Goal: Transaction & Acquisition: Book appointment/travel/reservation

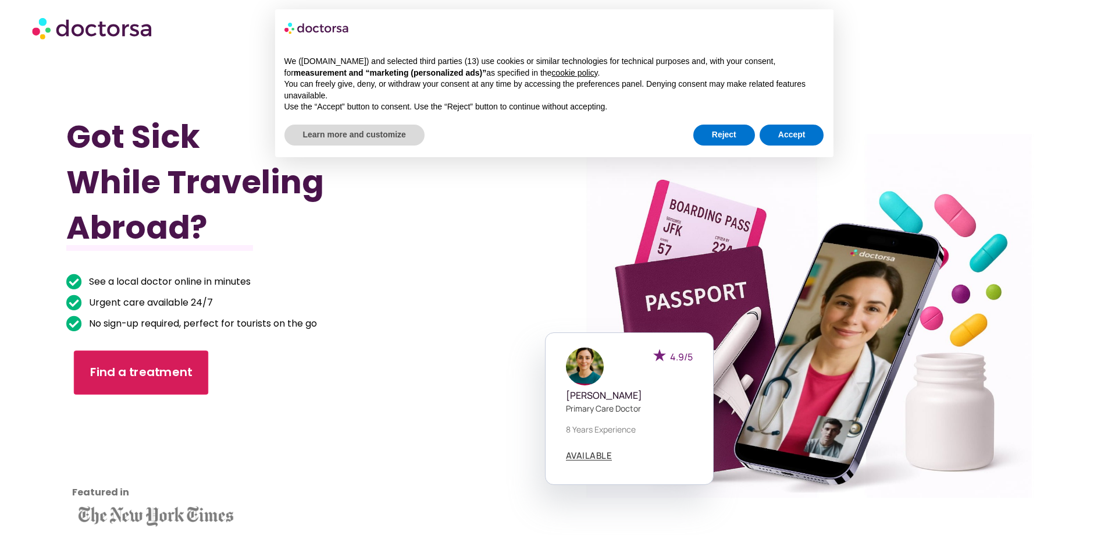
click at [147, 379] on span "Find a treatment" at bounding box center [141, 372] width 102 height 17
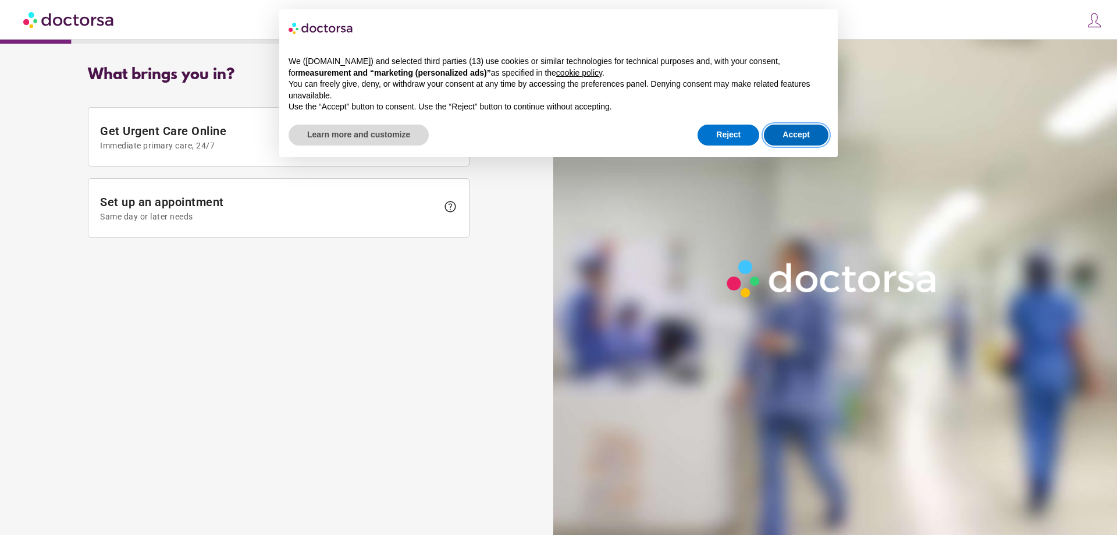
click at [783, 141] on button "Accept" at bounding box center [796, 135] width 65 height 21
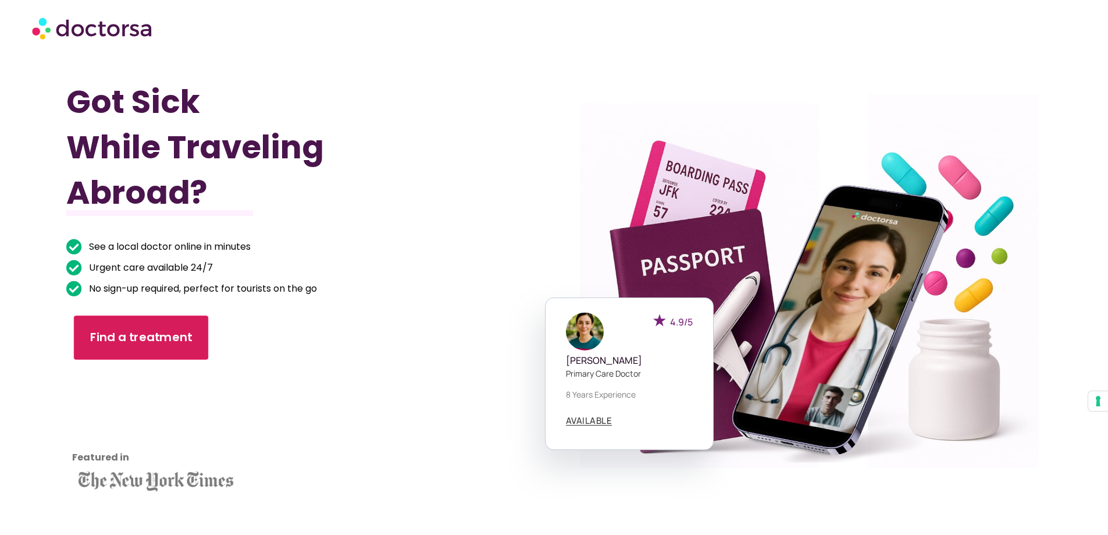
scroll to position [58, 0]
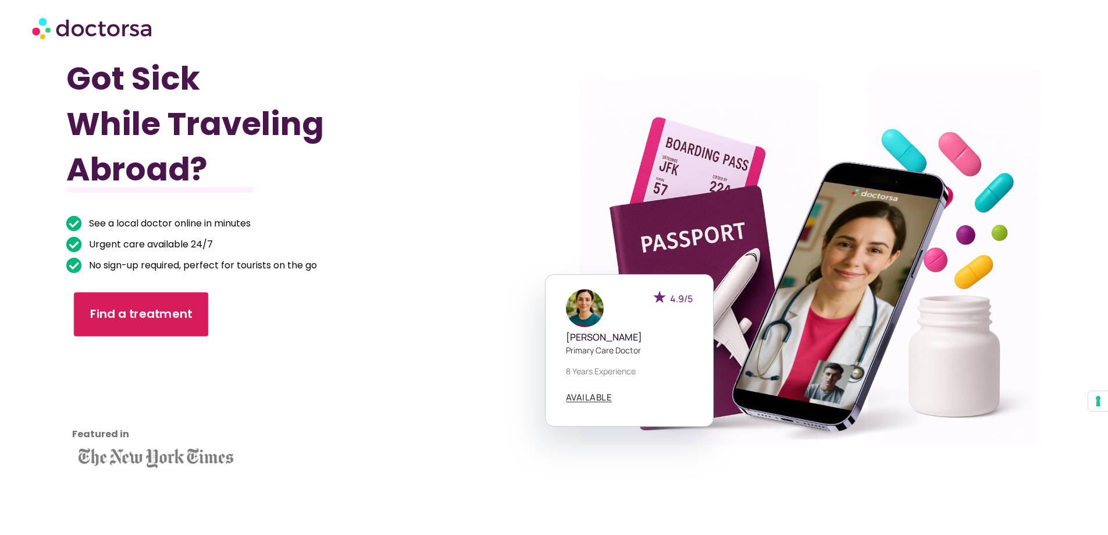
click at [176, 322] on span "Find a treatment" at bounding box center [141, 314] width 102 height 17
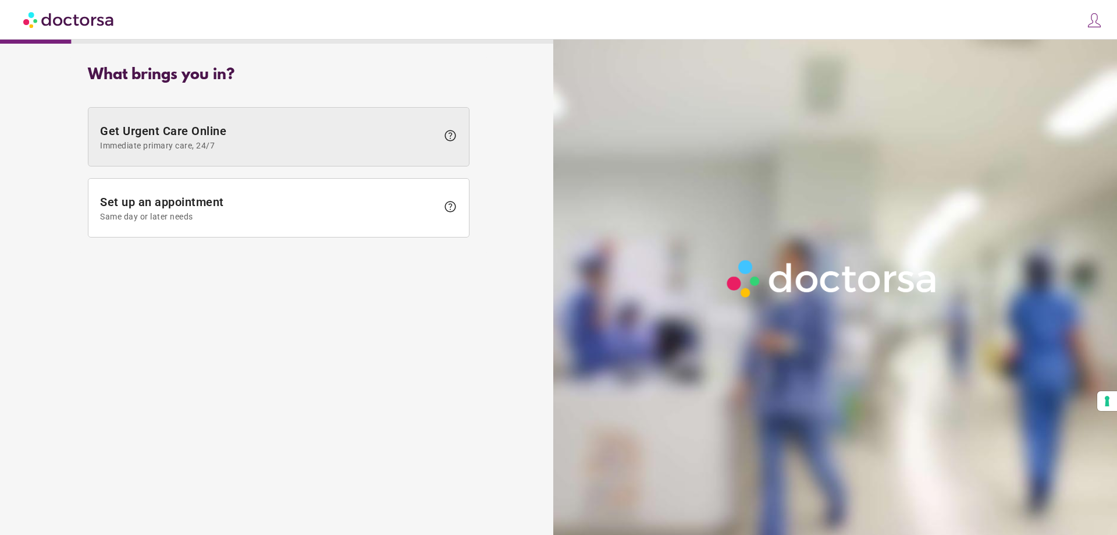
click at [188, 131] on span "Get Urgent Care Online Immediate primary care, 24/7" at bounding box center [268, 137] width 337 height 26
